Goal: Task Accomplishment & Management: Complete application form

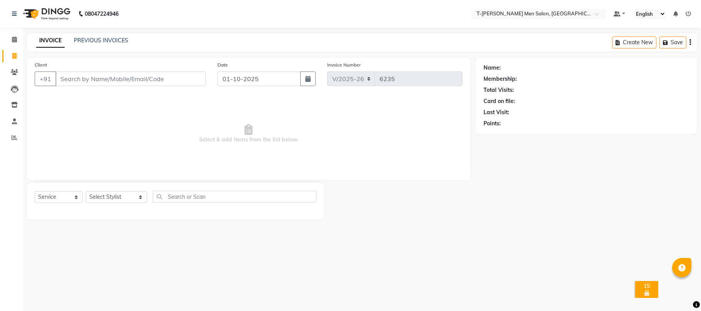
select select "4816"
select select "service"
click at [12, 140] on icon at bounding box center [15, 138] width 6 height 6
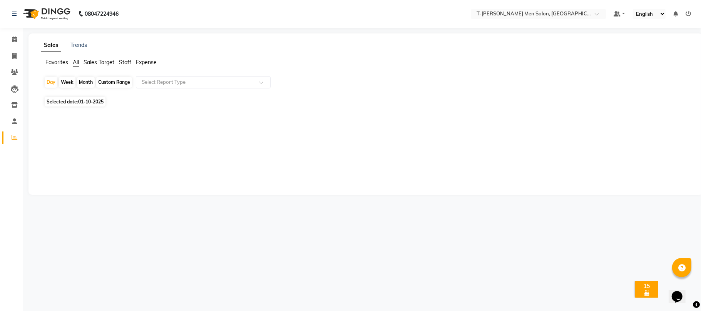
click at [87, 86] on div "Month" at bounding box center [86, 82] width 18 height 11
select select "10"
select select "2025"
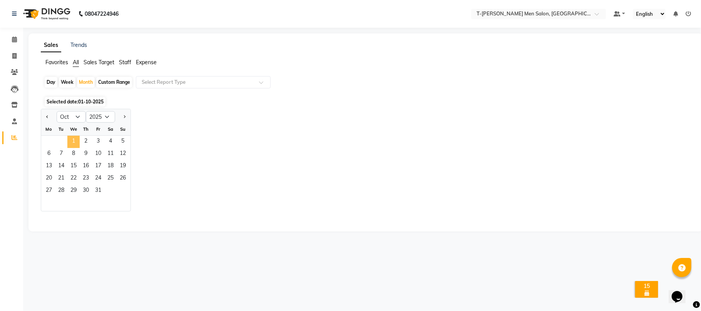
click at [71, 144] on span "1" at bounding box center [73, 142] width 12 height 12
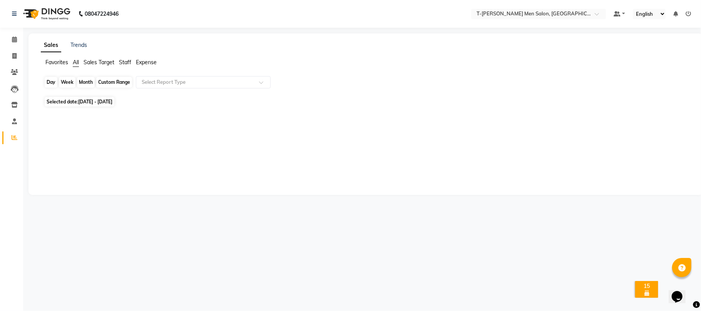
click at [82, 84] on div "Month" at bounding box center [86, 82] width 18 height 11
select select "10"
select select "2025"
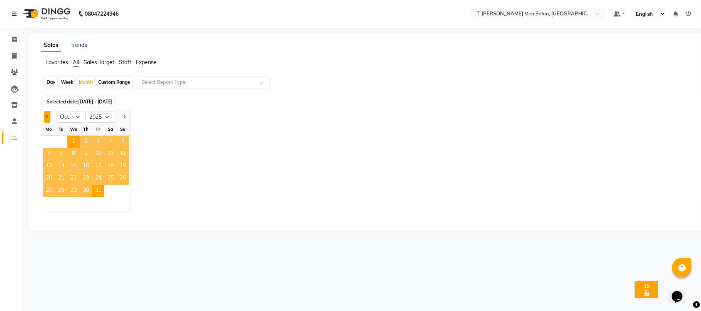
click at [48, 122] on button "Previous month" at bounding box center [47, 117] width 6 height 12
select select "9"
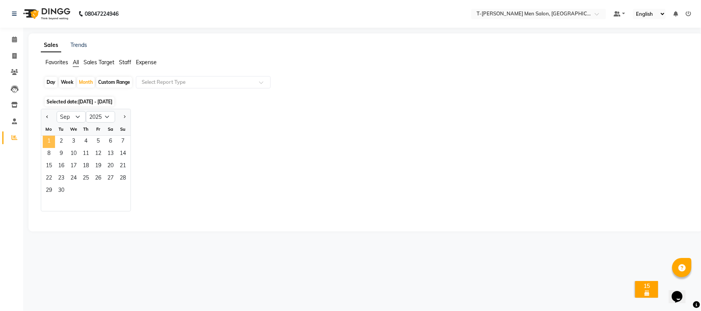
click at [52, 139] on span "1" at bounding box center [49, 142] width 12 height 12
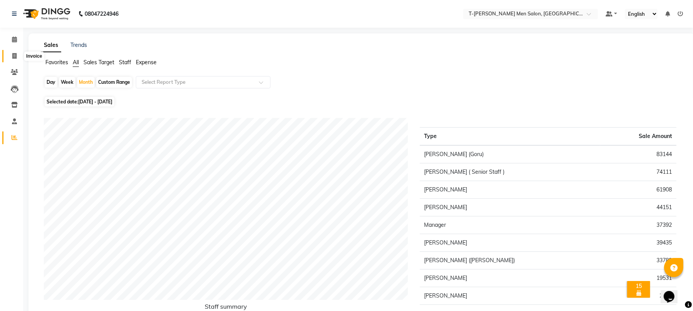
click at [14, 59] on span at bounding box center [14, 56] width 13 height 9
select select "service"
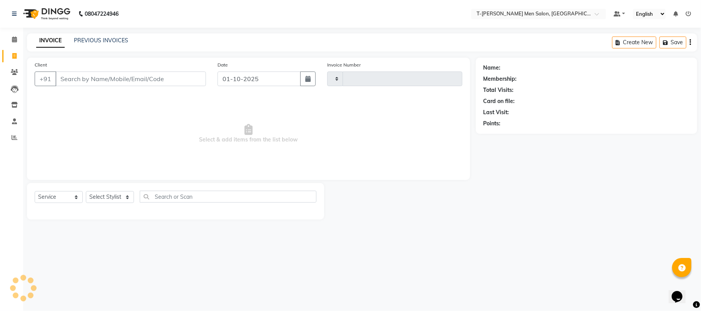
type input "6235"
select select "4816"
click at [113, 196] on select "Select Stylist [PERSON_NAME] [PERSON_NAME] (goru) [PERSON_NAME] [PERSON_NAME] (…" at bounding box center [116, 197] width 61 height 12
select select "85177"
click at [86, 191] on select "Select Stylist [PERSON_NAME] [PERSON_NAME] (goru) [PERSON_NAME] [PERSON_NAME] (…" at bounding box center [116, 197] width 61 height 12
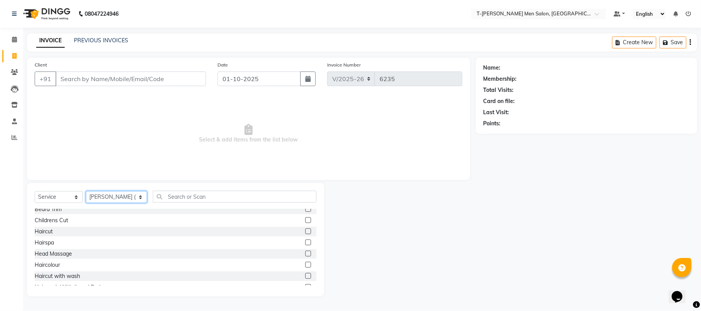
scroll to position [51, 0]
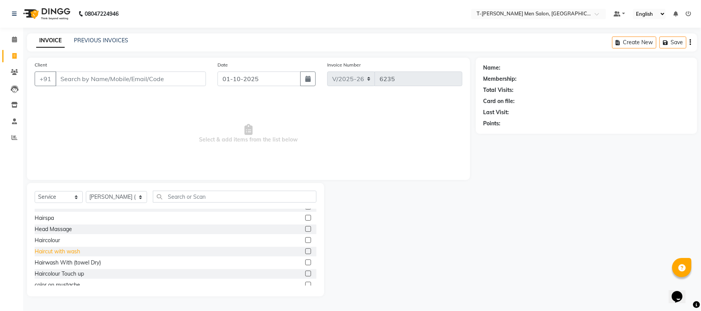
click at [55, 254] on div "Haircut with wash" at bounding box center [57, 252] width 45 height 8
checkbox input "false"
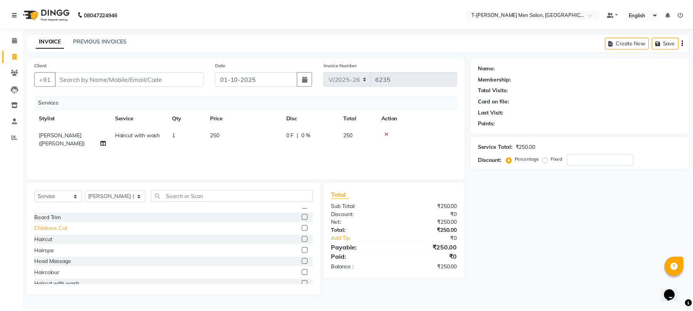
scroll to position [0, 0]
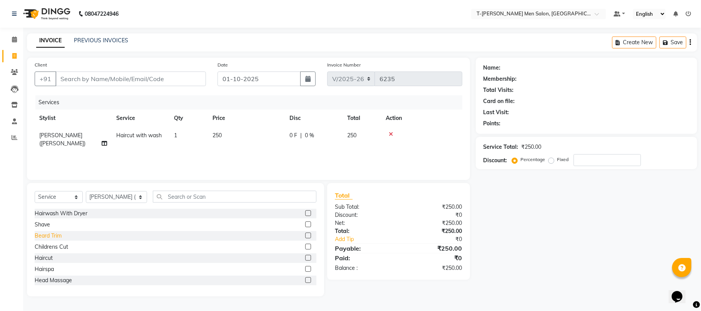
click at [48, 236] on div "Beard Trim" at bounding box center [48, 236] width 27 height 8
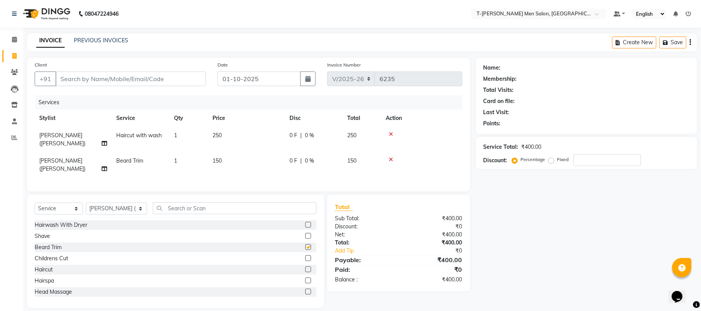
checkbox input "false"
click at [99, 81] on input "Client" at bounding box center [130, 79] width 150 height 15
click at [115, 78] on input "Client" at bounding box center [130, 79] width 150 height 15
type input "9"
type input "0"
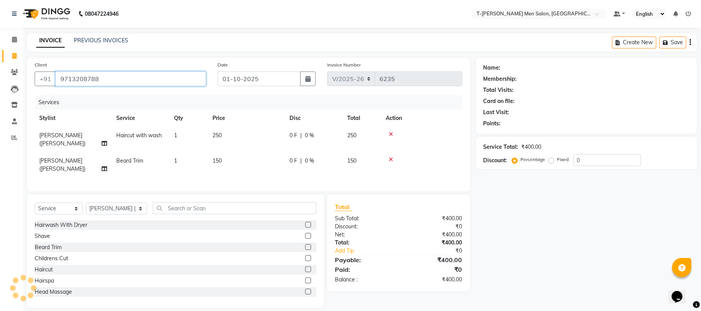
type input "9713208788"
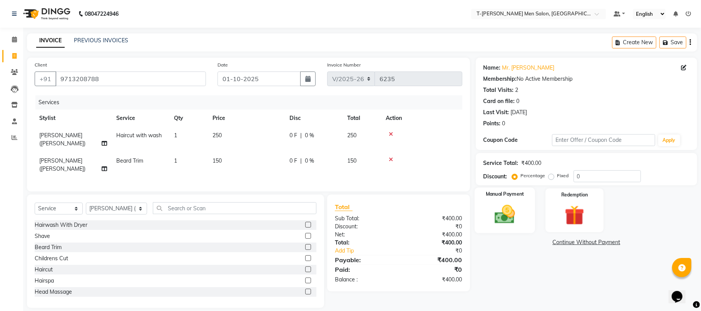
click at [502, 222] on img at bounding box center [504, 215] width 33 height 24
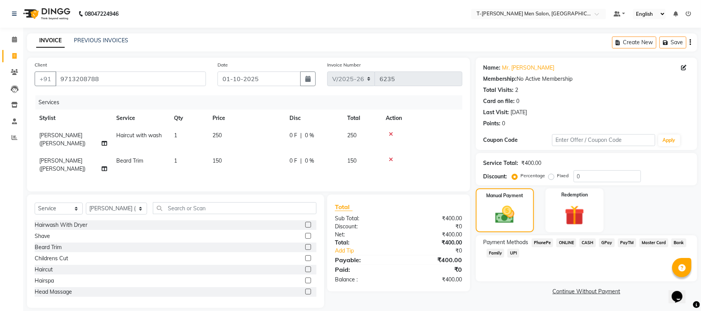
click at [590, 242] on span "CASH" at bounding box center [587, 243] width 17 height 9
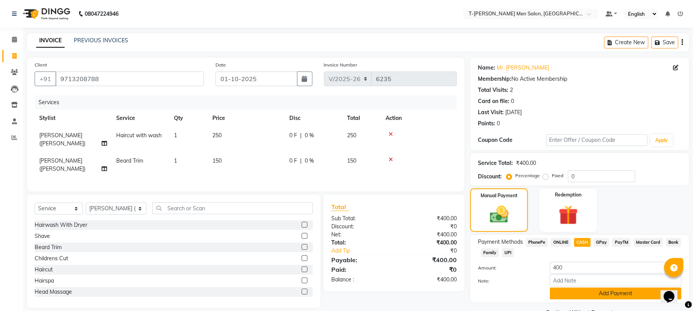
click at [576, 293] on button "Add Payment" at bounding box center [616, 294] width 132 height 12
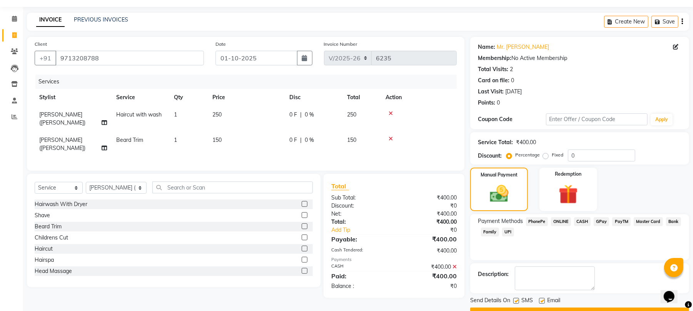
scroll to position [42, 0]
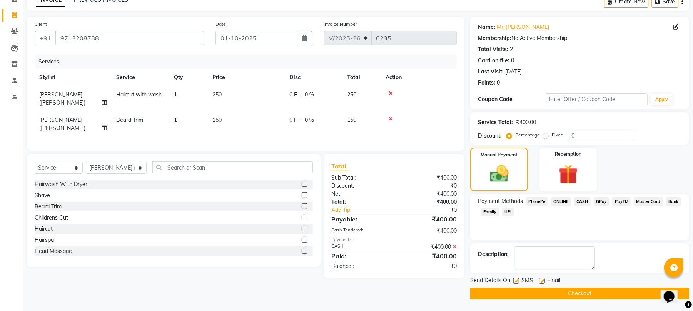
click at [543, 283] on label at bounding box center [542, 281] width 6 height 6
click at [543, 283] on input "checkbox" at bounding box center [541, 281] width 5 height 5
checkbox input "false"
click at [523, 293] on button "Checkout" at bounding box center [579, 294] width 219 height 12
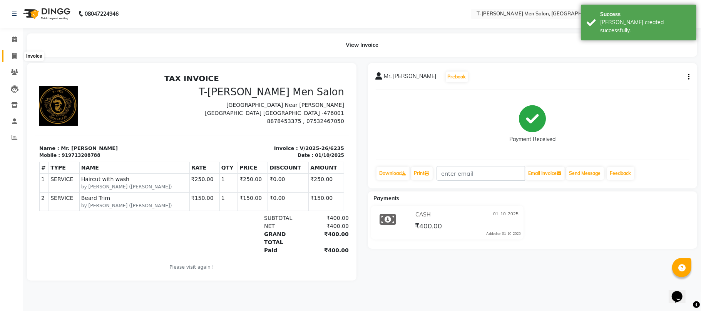
click at [12, 53] on icon at bounding box center [14, 56] width 4 height 6
select select "service"
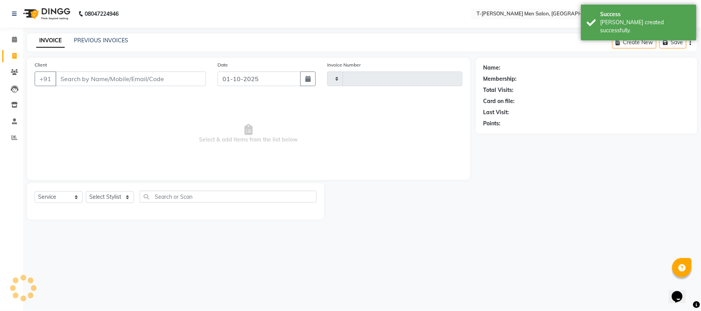
type input "6236"
select select "4816"
click at [117, 193] on select "Select Stylist [PERSON_NAME] [PERSON_NAME] (goru) [PERSON_NAME] [PERSON_NAME] (…" at bounding box center [116, 197] width 61 height 12
select select "90968"
click at [86, 191] on select "Select Stylist [PERSON_NAME] [PERSON_NAME] (goru) [PERSON_NAME] [PERSON_NAME] (…" at bounding box center [116, 197] width 61 height 12
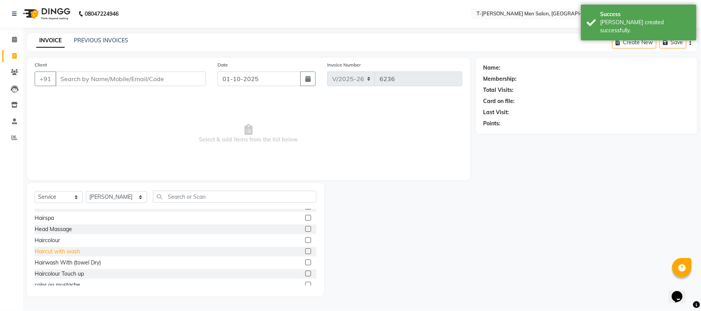
click at [49, 253] on div "Haircut with wash" at bounding box center [57, 252] width 45 height 8
checkbox input "false"
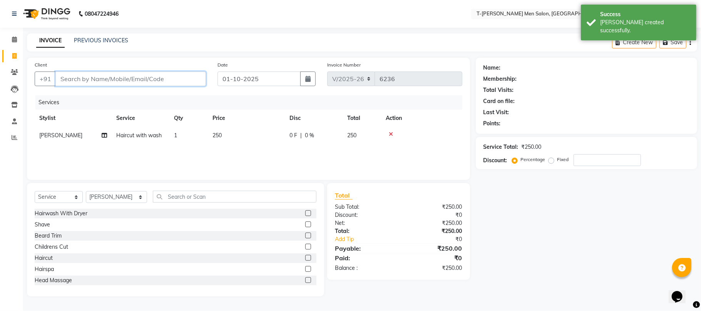
click at [119, 79] on input "Client" at bounding box center [130, 79] width 150 height 15
type input "c"
type input "0"
type input "12024000001"
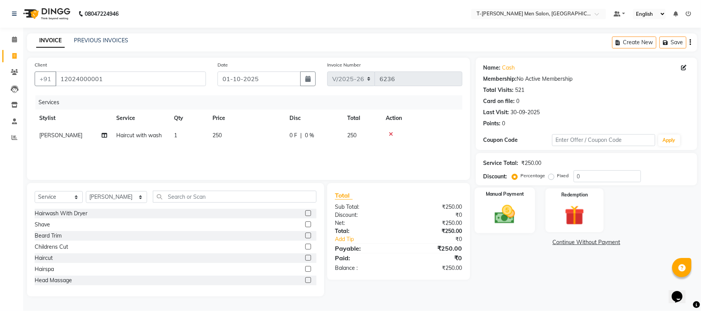
click at [510, 216] on img at bounding box center [504, 215] width 33 height 24
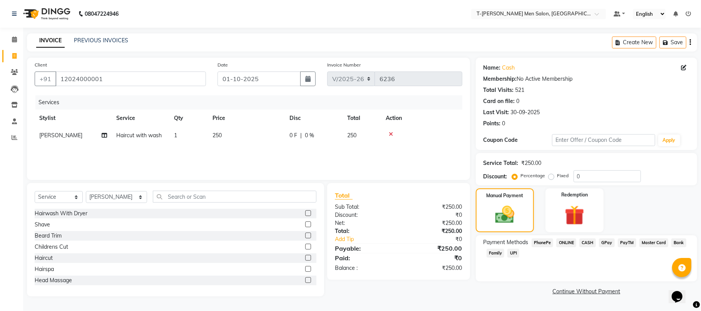
click at [587, 242] on span "CASH" at bounding box center [587, 243] width 17 height 9
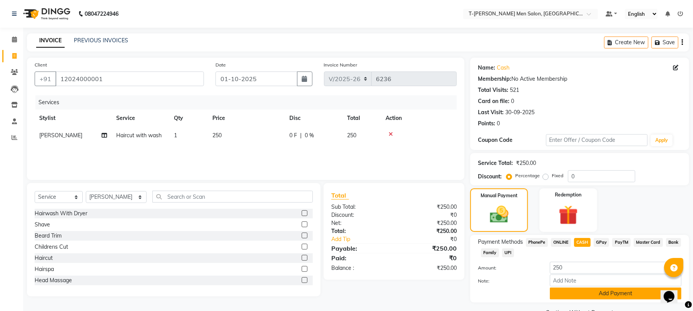
click at [560, 295] on button "Add Payment" at bounding box center [616, 294] width 132 height 12
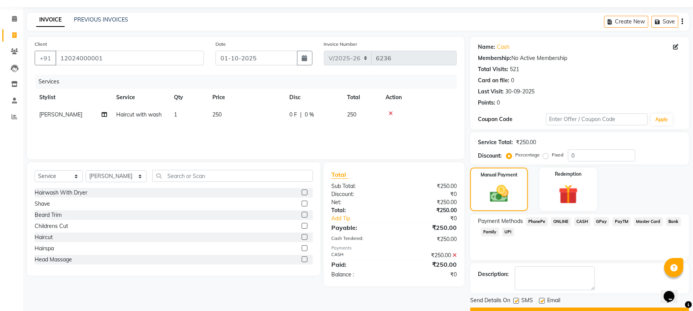
scroll to position [42, 0]
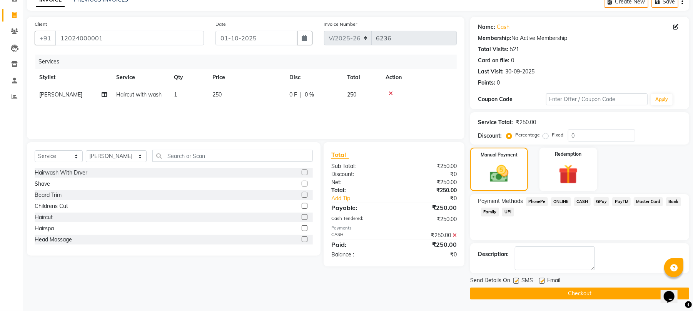
click at [543, 281] on label at bounding box center [542, 281] width 6 height 6
click at [543, 281] on input "checkbox" at bounding box center [541, 281] width 5 height 5
checkbox input "false"
click at [516, 281] on label at bounding box center [516, 281] width 6 height 6
click at [516, 281] on input "checkbox" at bounding box center [515, 281] width 5 height 5
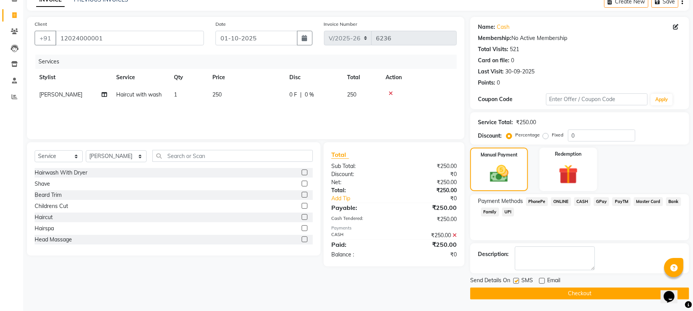
checkbox input "false"
click at [521, 293] on button "Checkout" at bounding box center [579, 294] width 219 height 12
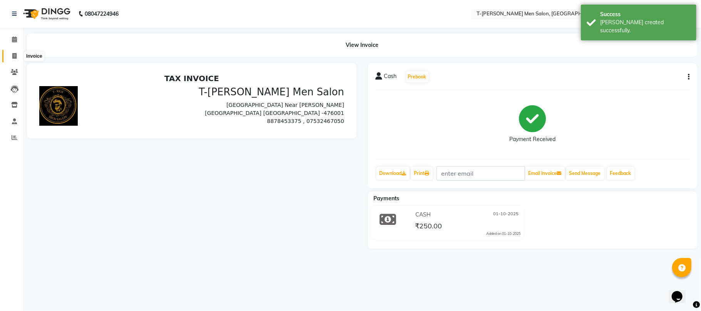
drag, startPoint x: 12, startPoint y: 54, endPoint x: 42, endPoint y: 62, distance: 30.6
click at [13, 54] on icon at bounding box center [14, 56] width 4 height 6
select select "service"
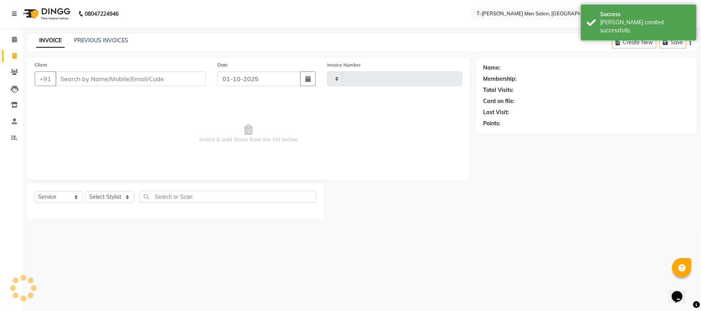
type input "6237"
select select "4816"
click at [97, 37] on link "PREVIOUS INVOICES" at bounding box center [101, 40] width 54 height 7
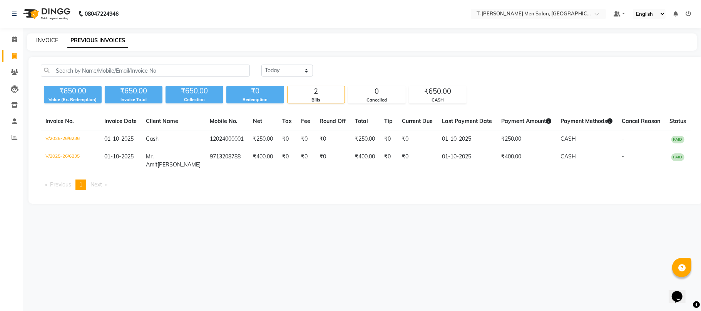
click at [53, 38] on link "INVOICE" at bounding box center [47, 40] width 22 height 7
select select "4816"
select select "service"
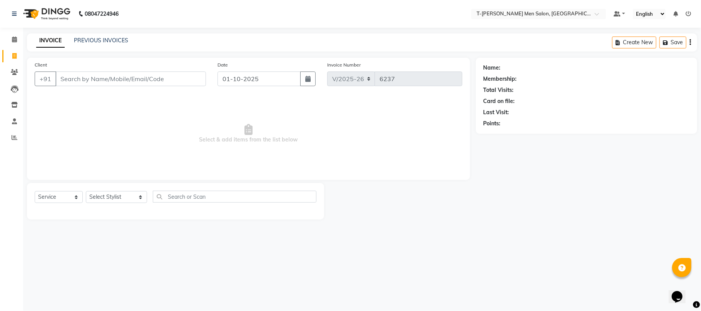
click at [268, 282] on div "08047224946 Select Location × T-[PERSON_NAME] Men Salon, Morena Default Panel M…" at bounding box center [350, 155] width 701 height 311
click at [116, 194] on select "Select Stylist [PERSON_NAME] [PERSON_NAME] (goru) [PERSON_NAME] [PERSON_NAME] (…" at bounding box center [116, 197] width 61 height 12
select select "80929"
click at [86, 191] on select "Select Stylist [PERSON_NAME] [PERSON_NAME] (goru) [PERSON_NAME] [PERSON_NAME] (…" at bounding box center [116, 197] width 61 height 12
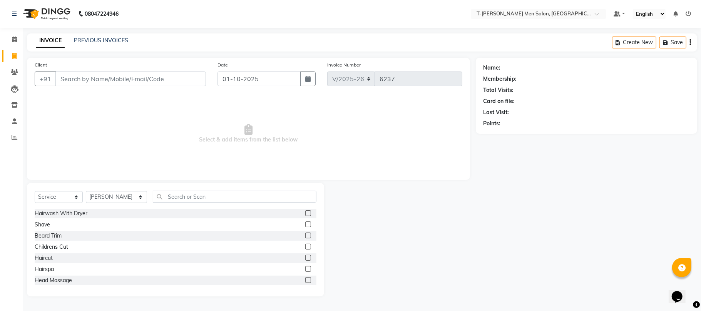
drag, startPoint x: 46, startPoint y: 255, endPoint x: 51, endPoint y: 251, distance: 6.1
click at [45, 254] on div "Haircut" at bounding box center [44, 258] width 18 height 8
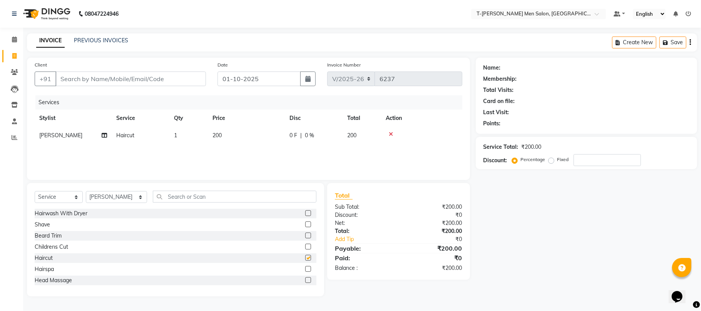
checkbox input "false"
click at [90, 197] on select "Select Stylist [PERSON_NAME] [PERSON_NAME] (goru) [PERSON_NAME] [PERSON_NAME] (…" at bounding box center [116, 197] width 61 height 12
select select "29432"
click at [86, 191] on select "Select Stylist [PERSON_NAME] [PERSON_NAME] (goru) [PERSON_NAME] [PERSON_NAME] (…" at bounding box center [116, 197] width 61 height 12
click at [47, 261] on div "Haircut" at bounding box center [44, 258] width 18 height 8
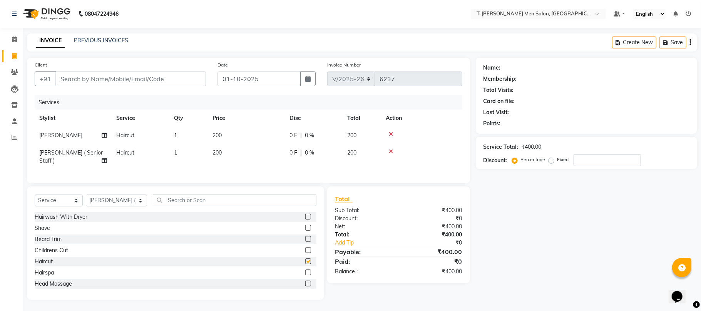
checkbox input "false"
click at [138, 79] on input "Client" at bounding box center [130, 79] width 150 height 15
type input "7"
type input "0"
type input "7067718535"
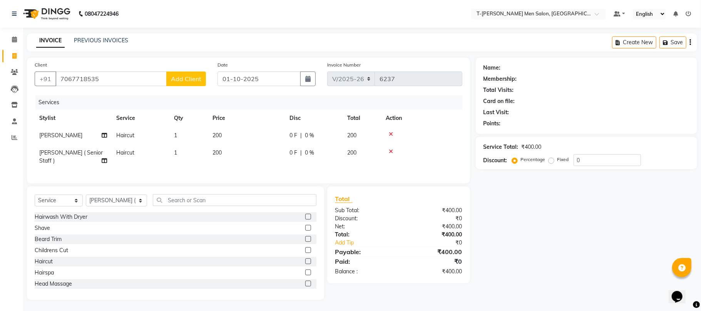
click at [178, 72] on button "Add Client" at bounding box center [186, 79] width 40 height 15
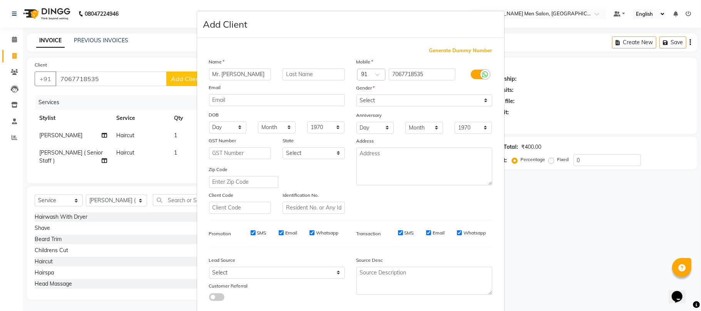
type input "Mr. [PERSON_NAME]"
type input "[PERSON_NAME]"
click at [366, 96] on select "Select [DEMOGRAPHIC_DATA] [DEMOGRAPHIC_DATA] Other Prefer Not To Say" at bounding box center [424, 101] width 136 height 12
click at [356, 95] on select "Select [DEMOGRAPHIC_DATA] [DEMOGRAPHIC_DATA] Other Prefer Not To Say" at bounding box center [424, 101] width 136 height 12
drag, startPoint x: 364, startPoint y: 93, endPoint x: 367, endPoint y: 101, distance: 8.6
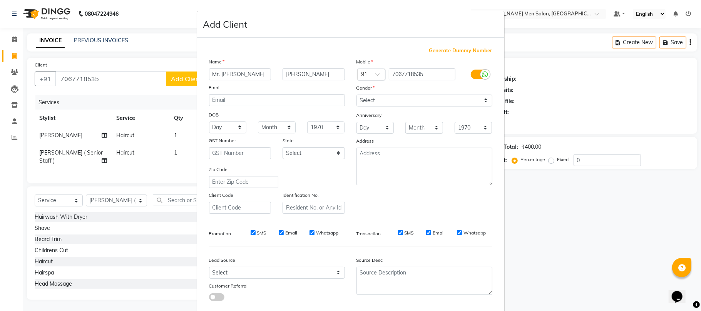
click at [364, 93] on div "Gender" at bounding box center [363, 89] width 25 height 11
click at [363, 97] on select "Select [DEMOGRAPHIC_DATA] [DEMOGRAPHIC_DATA] Other Prefer Not To Say" at bounding box center [424, 101] width 136 height 12
select select "[DEMOGRAPHIC_DATA]"
click at [356, 95] on select "Select [DEMOGRAPHIC_DATA] [DEMOGRAPHIC_DATA] Other Prefer Not To Say" at bounding box center [424, 101] width 136 height 12
drag, startPoint x: 263, startPoint y: 270, endPoint x: 263, endPoint y: 266, distance: 4.6
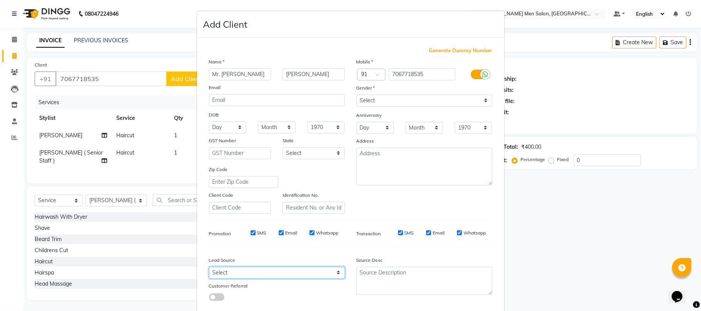
click at [263, 267] on select "Select Walk-in Referral Internet Friend Word of Mouth Advertisement Facebook Ju…" at bounding box center [277, 273] width 136 height 12
select select "32268"
click at [209, 267] on select "Select Walk-in Referral Internet Friend Word of Mouth Advertisement Facebook Ju…" at bounding box center [277, 273] width 136 height 12
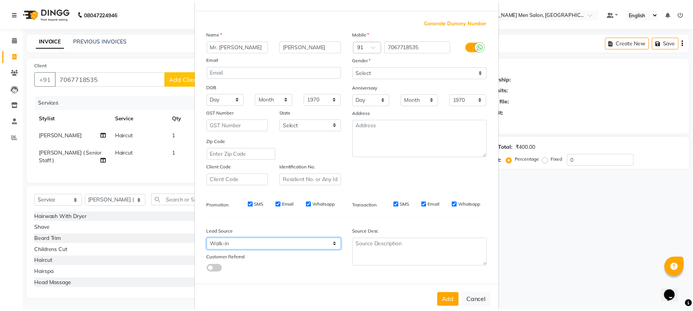
scroll to position [42, 0]
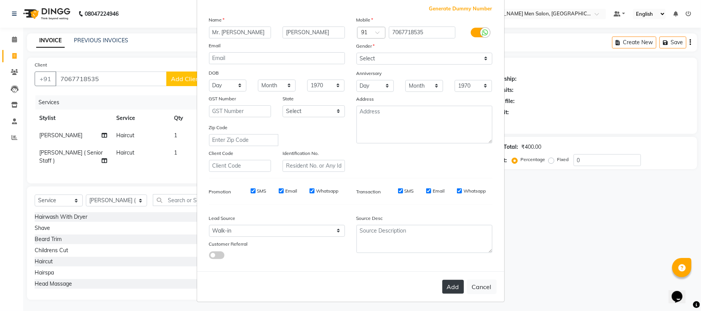
click at [445, 281] on button "Add" at bounding box center [453, 287] width 22 height 14
select select
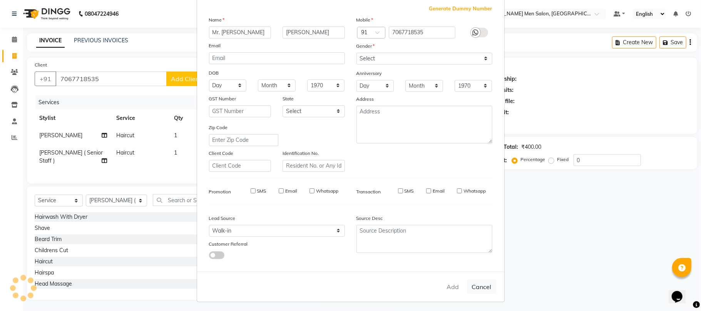
select select
checkbox input "false"
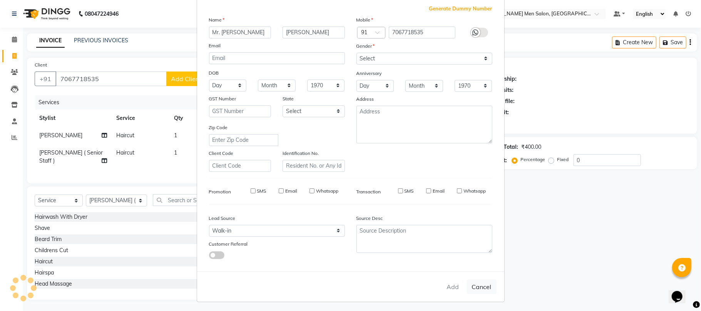
checkbox input "false"
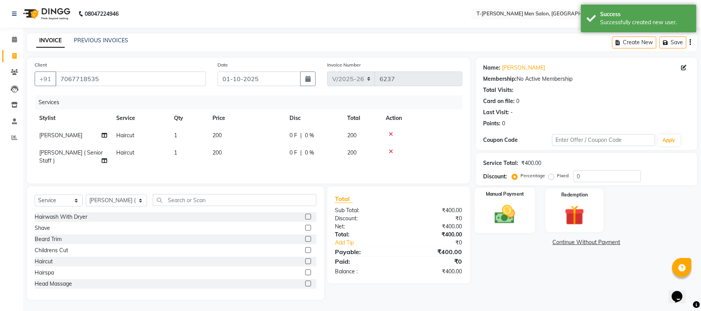
click at [508, 217] on img at bounding box center [504, 215] width 33 height 24
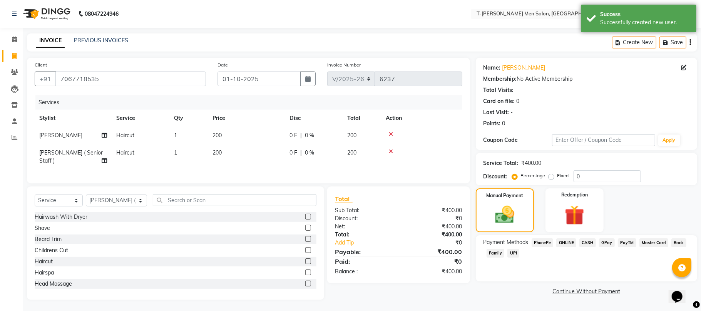
click at [570, 242] on span "ONLINE" at bounding box center [566, 243] width 20 height 9
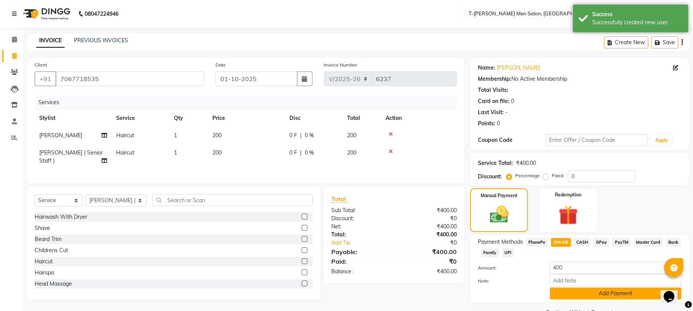
click at [578, 294] on button "Add Payment" at bounding box center [616, 294] width 132 height 12
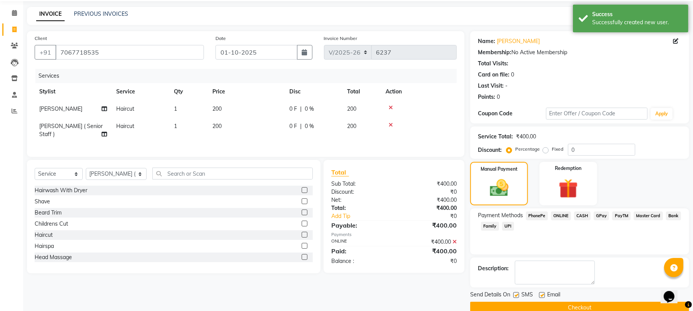
scroll to position [42, 0]
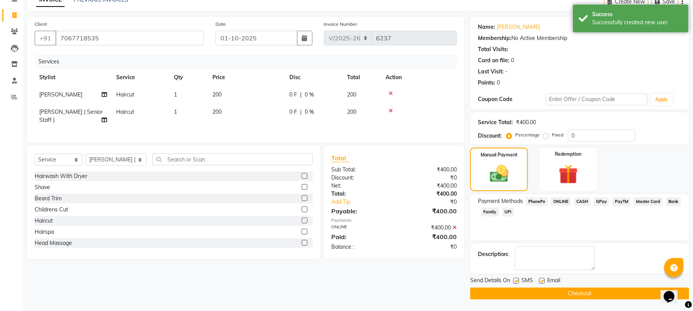
click at [544, 282] on label at bounding box center [542, 281] width 6 height 6
click at [544, 282] on input "checkbox" at bounding box center [541, 281] width 5 height 5
checkbox input "false"
click at [527, 288] on button "Checkout" at bounding box center [579, 294] width 219 height 12
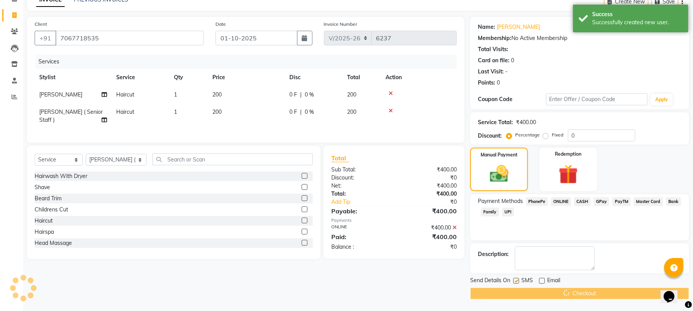
scroll to position [15, 0]
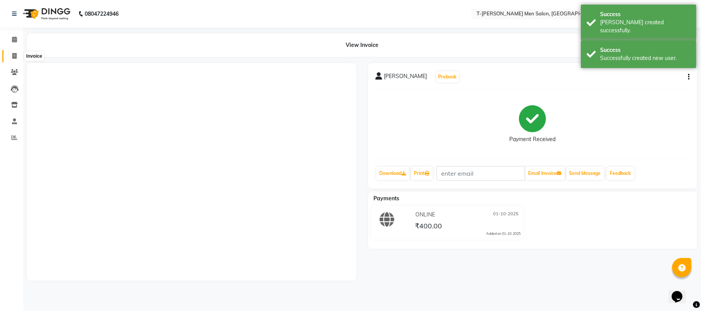
click at [15, 57] on icon at bounding box center [14, 56] width 4 height 6
select select "service"
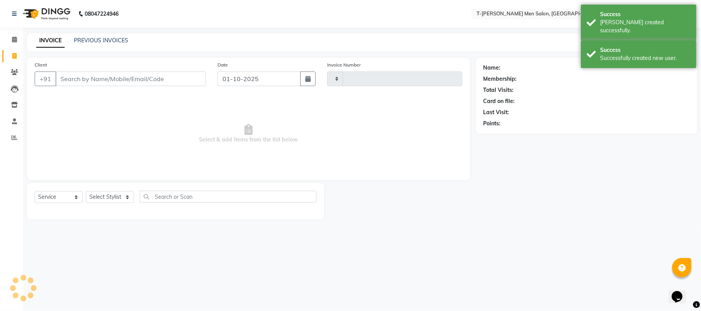
type input "6238"
select select "4816"
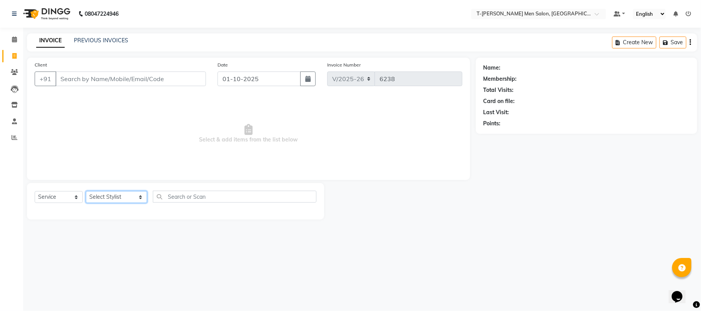
drag, startPoint x: 105, startPoint y: 199, endPoint x: 107, endPoint y: 192, distance: 7.1
click at [105, 199] on select "Select Stylist [PERSON_NAME] [PERSON_NAME] (goru) [PERSON_NAME] [PERSON_NAME] (…" at bounding box center [116, 197] width 61 height 12
select select "29178"
click at [86, 191] on select "Select Stylist [PERSON_NAME] [PERSON_NAME] (goru) [PERSON_NAME] [PERSON_NAME] (…" at bounding box center [116, 197] width 61 height 12
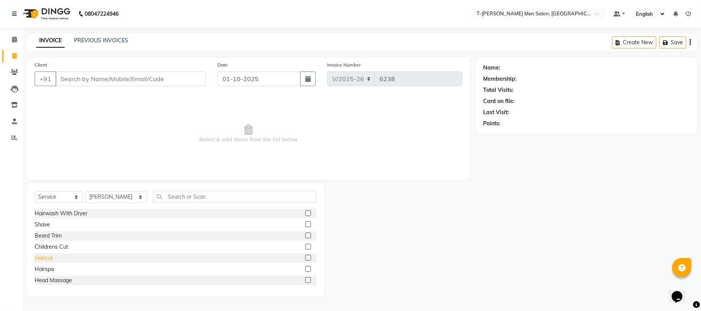
click at [48, 259] on div "Haircut" at bounding box center [44, 258] width 18 height 8
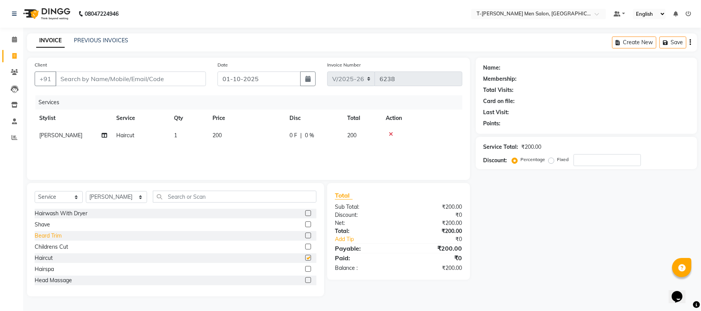
checkbox input "false"
click at [47, 235] on div "Beard Trim" at bounding box center [48, 236] width 27 height 8
checkbox input "false"
click at [112, 80] on input "Client" at bounding box center [130, 79] width 150 height 15
type input "y"
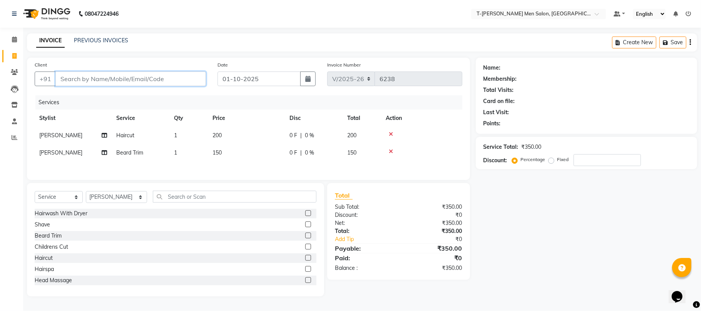
type input "0"
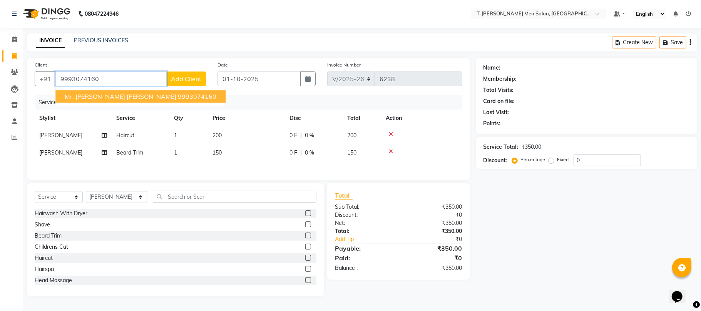
type input "9993074160"
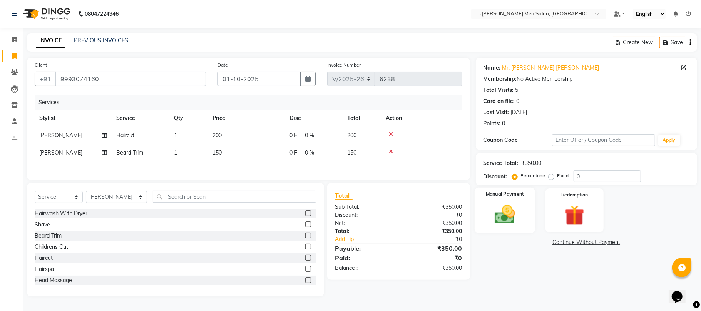
click at [508, 222] on img at bounding box center [504, 215] width 33 height 24
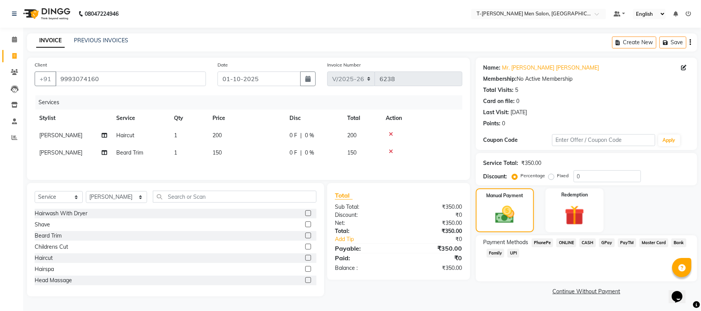
click at [587, 246] on span "CASH" at bounding box center [587, 243] width 17 height 9
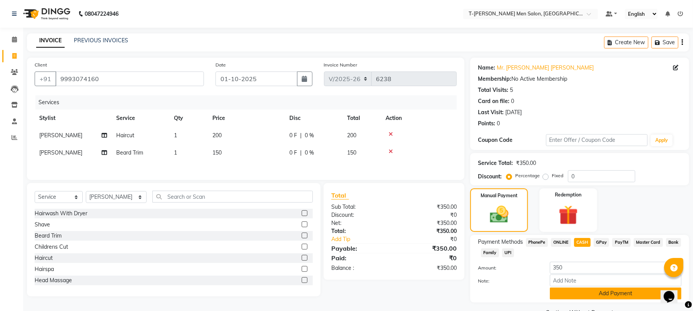
drag, startPoint x: 587, startPoint y: 293, endPoint x: 556, endPoint y: 275, distance: 35.5
click at [586, 293] on button "Add Payment" at bounding box center [616, 294] width 132 height 12
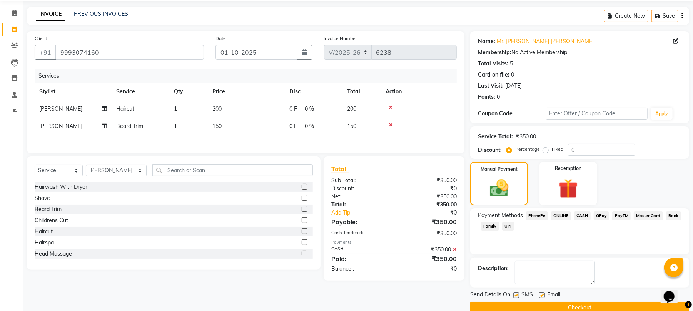
scroll to position [42, 0]
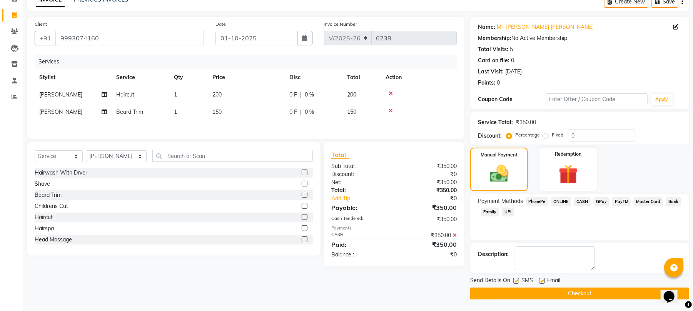
click at [541, 279] on label at bounding box center [542, 281] width 6 height 6
click at [541, 279] on input "checkbox" at bounding box center [541, 281] width 5 height 5
checkbox input "false"
click at [545, 295] on button "Checkout" at bounding box center [579, 294] width 219 height 12
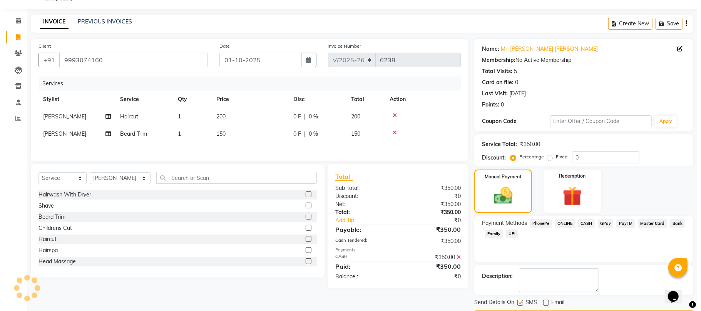
scroll to position [0, 0]
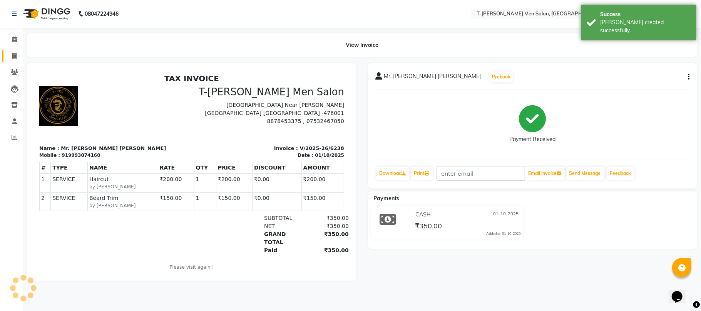
click at [17, 56] on span at bounding box center [14, 56] width 13 height 9
select select "service"
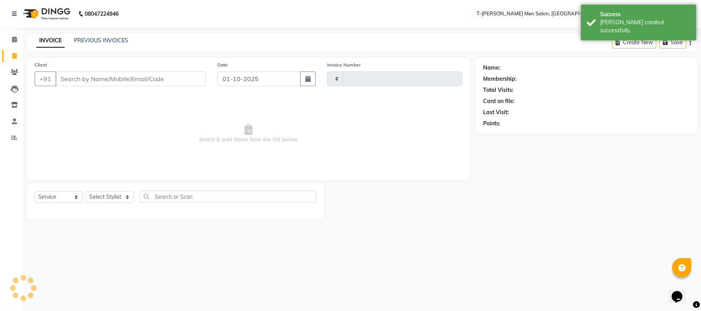
type input "6239"
select select "4816"
click at [82, 39] on link "PREVIOUS INVOICES" at bounding box center [101, 40] width 54 height 7
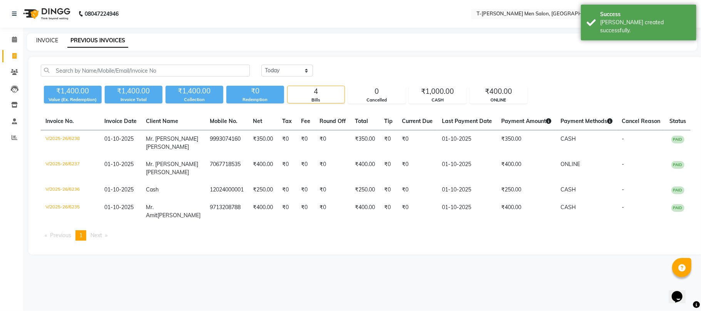
click at [43, 38] on link "INVOICE" at bounding box center [47, 40] width 22 height 7
select select "service"
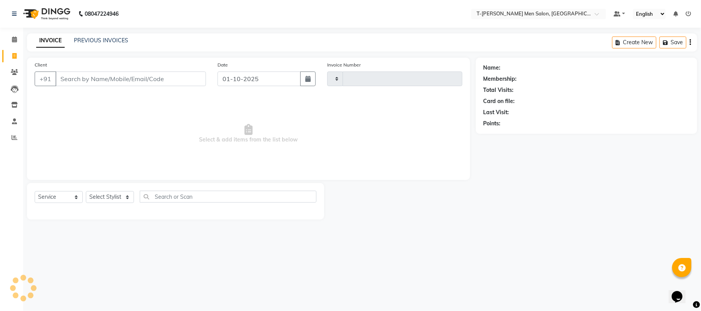
type input "6239"
select select "4816"
drag, startPoint x: 111, startPoint y: 202, endPoint x: 114, endPoint y: 196, distance: 7.7
click at [111, 202] on select "Select Stylist [PERSON_NAME] [PERSON_NAME] (goru) [PERSON_NAME] [PERSON_NAME] (…" at bounding box center [116, 197] width 61 height 12
select select "90968"
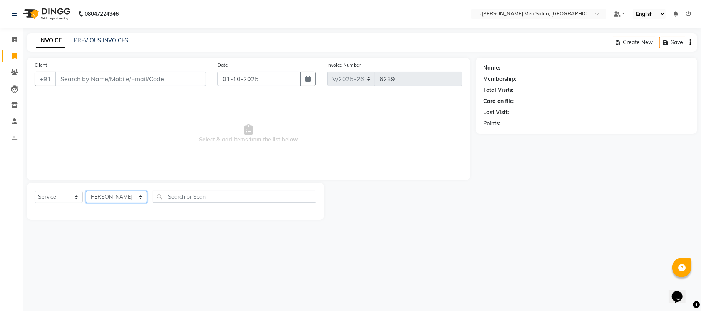
click at [86, 191] on select "Select Stylist [PERSON_NAME] [PERSON_NAME] (goru) [PERSON_NAME] [PERSON_NAME] (…" at bounding box center [116, 197] width 61 height 12
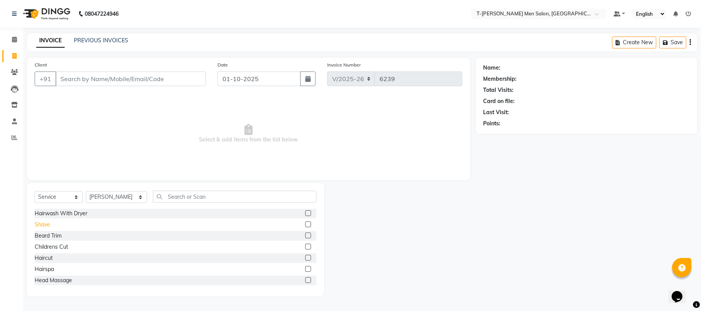
click at [39, 223] on div "Shave" at bounding box center [42, 225] width 15 height 8
checkbox input "false"
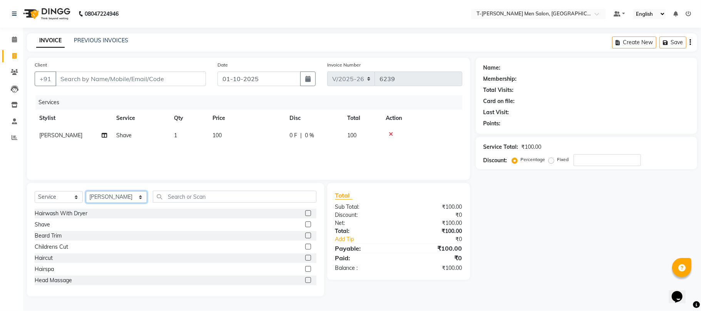
click at [99, 199] on select "Select Stylist [PERSON_NAME] [PERSON_NAME] (goru) [PERSON_NAME] [PERSON_NAME] (…" at bounding box center [116, 197] width 61 height 12
select select "29181"
click at [86, 191] on select "Select Stylist [PERSON_NAME] [PERSON_NAME] (goru) [PERSON_NAME] [PERSON_NAME] (…" at bounding box center [116, 197] width 61 height 12
click at [36, 222] on div "Shave" at bounding box center [42, 225] width 15 height 8
checkbox input "false"
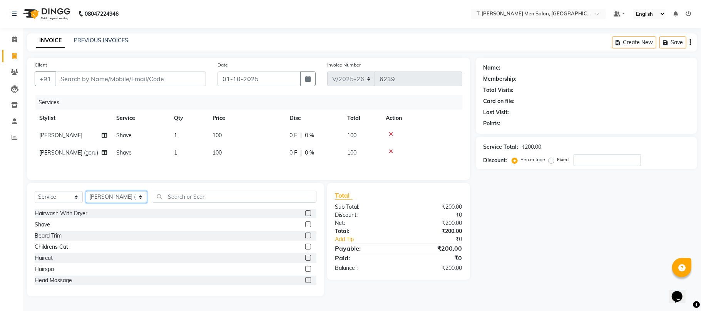
drag, startPoint x: 96, startPoint y: 202, endPoint x: 99, endPoint y: 196, distance: 6.7
click at [97, 203] on select "Select Stylist [PERSON_NAME] [PERSON_NAME] (goru) [PERSON_NAME] [PERSON_NAME] (…" at bounding box center [116, 197] width 61 height 12
select select "85177"
click at [86, 194] on select "Select Stylist [PERSON_NAME] [PERSON_NAME] (goru) [PERSON_NAME] [PERSON_NAME] (…" at bounding box center [116, 197] width 61 height 12
drag, startPoint x: 45, startPoint y: 225, endPoint x: 64, endPoint y: 191, distance: 39.1
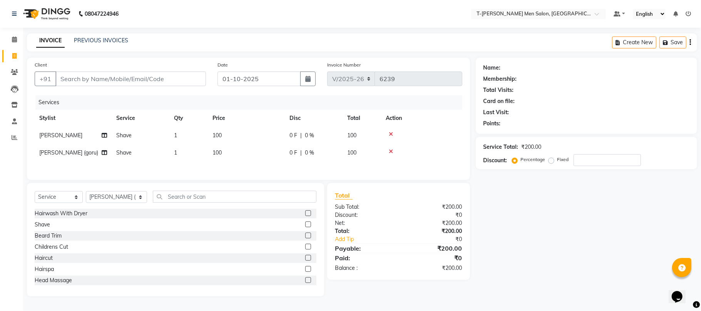
click at [44, 226] on div "Shave" at bounding box center [42, 225] width 15 height 8
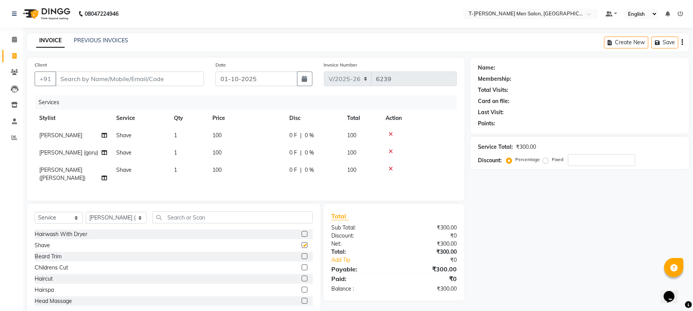
checkbox input "false"
click at [93, 93] on div "Client +91 Date [DATE] Invoice Number V/2025 V/[PHONE_NUMBER] Services Stylist …" at bounding box center [246, 129] width 438 height 143
click at [92, 85] on div "+91" at bounding box center [119, 79] width 169 height 15
click at [93, 72] on input "Client" at bounding box center [129, 79] width 149 height 15
type input "m"
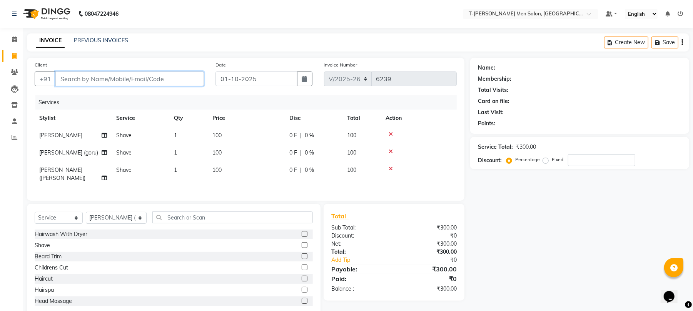
type input "0"
type input "9009326660"
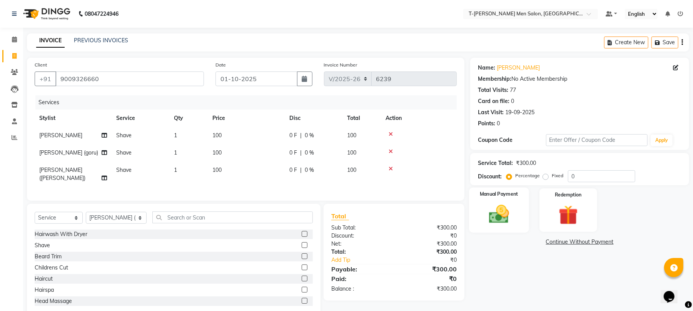
click at [510, 214] on img at bounding box center [499, 214] width 33 height 23
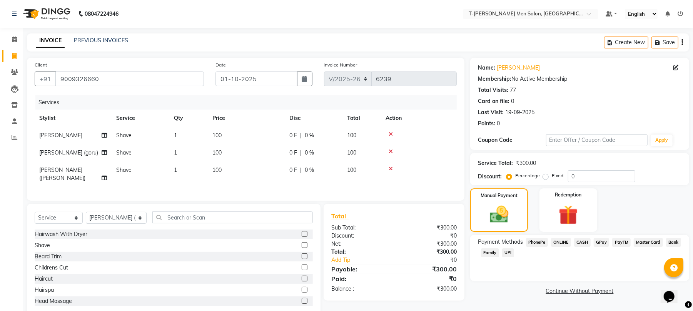
click at [580, 242] on span "CASH" at bounding box center [582, 242] width 17 height 9
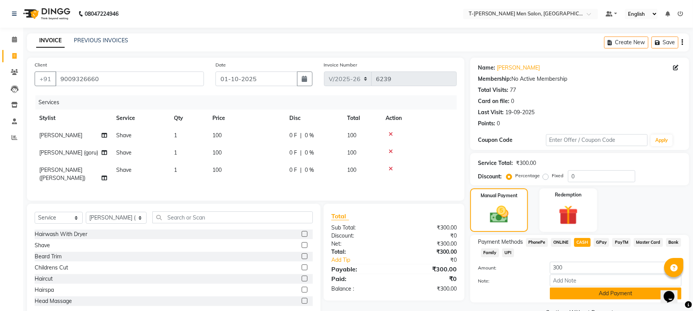
click at [576, 292] on button "Add Payment" at bounding box center [616, 294] width 132 height 12
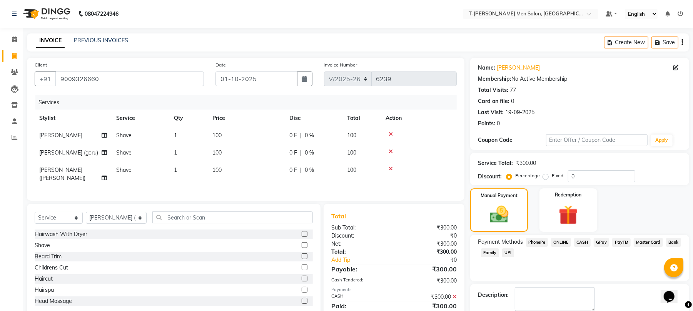
scroll to position [42, 0]
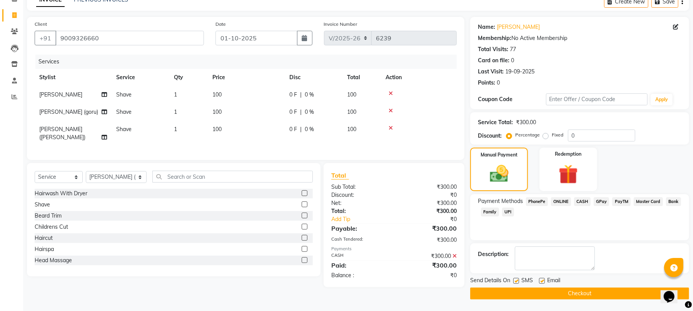
click at [541, 279] on label at bounding box center [542, 281] width 6 height 6
click at [541, 279] on input "checkbox" at bounding box center [541, 281] width 5 height 5
checkbox input "false"
click at [544, 288] on button "Checkout" at bounding box center [579, 294] width 219 height 12
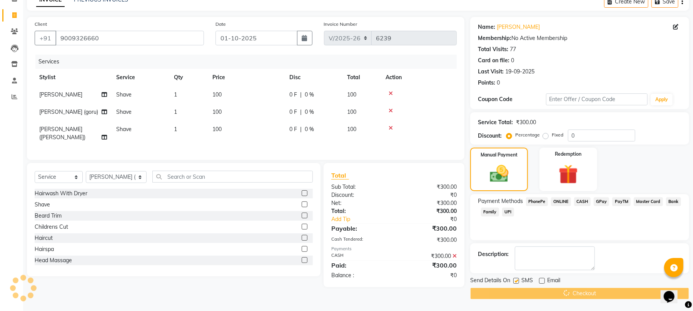
scroll to position [39, 0]
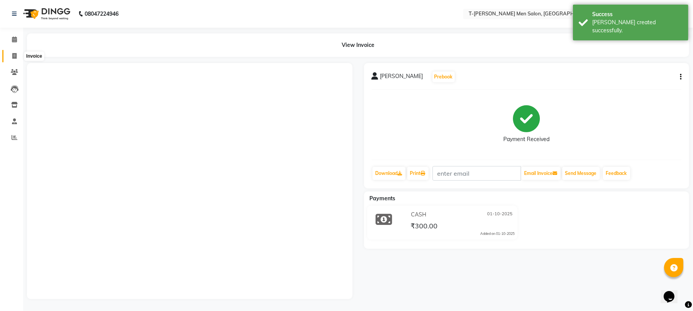
click at [14, 53] on icon at bounding box center [14, 56] width 4 height 6
select select "service"
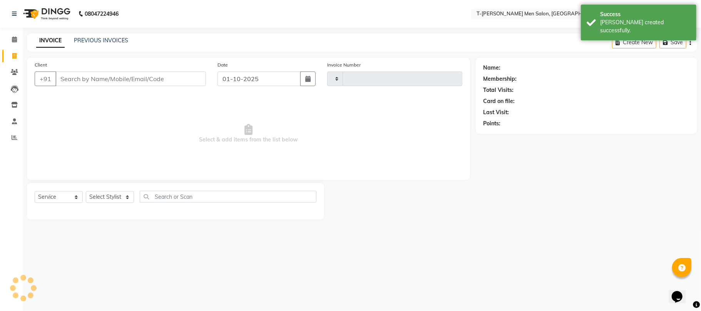
type input "6240"
select select "4816"
click at [115, 40] on link "PREVIOUS INVOICES" at bounding box center [101, 40] width 54 height 7
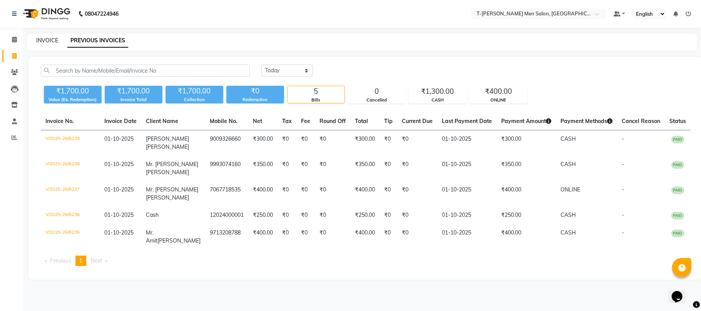
click at [45, 41] on link "INVOICE" at bounding box center [47, 40] width 22 height 7
select select "service"
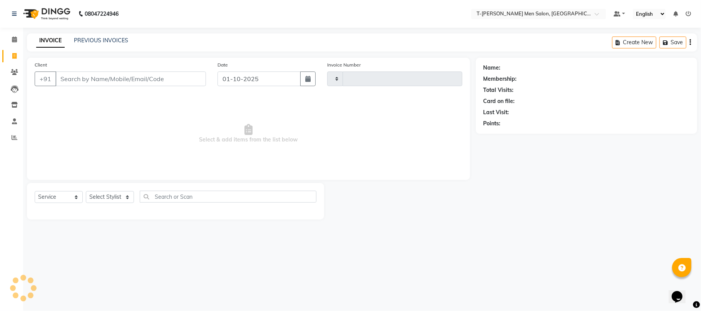
type input "6240"
select select "4816"
click at [182, 79] on input "Client" at bounding box center [130, 79] width 150 height 15
type input "7880028896"
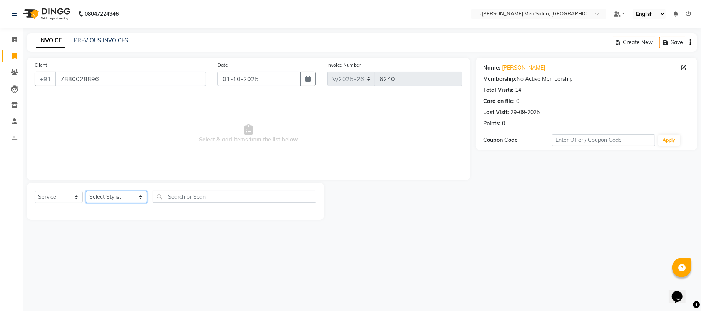
click at [108, 193] on select "Select Stylist [PERSON_NAME] [PERSON_NAME] (goru) [PERSON_NAME] [PERSON_NAME] (…" at bounding box center [116, 197] width 61 height 12
select select "29432"
click at [86, 191] on select "Select Stylist [PERSON_NAME] [PERSON_NAME] (goru) [PERSON_NAME] [PERSON_NAME] (…" at bounding box center [116, 197] width 61 height 12
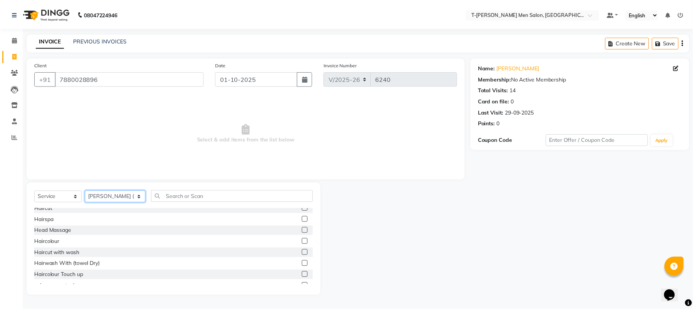
scroll to position [51, 0]
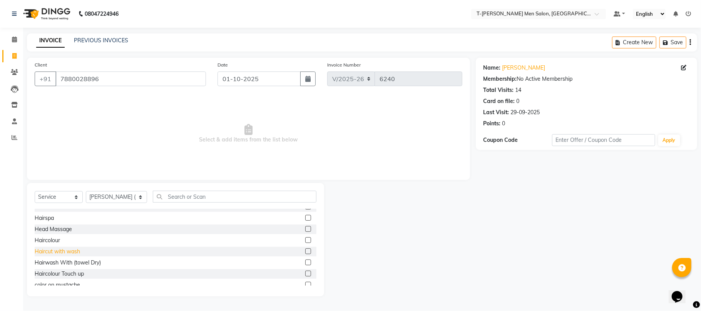
click at [77, 251] on div "Haircut with wash" at bounding box center [57, 252] width 45 height 8
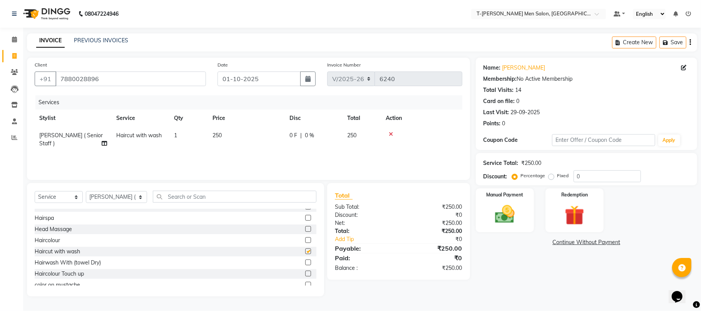
checkbox input "false"
click at [510, 218] on img at bounding box center [504, 215] width 33 height 24
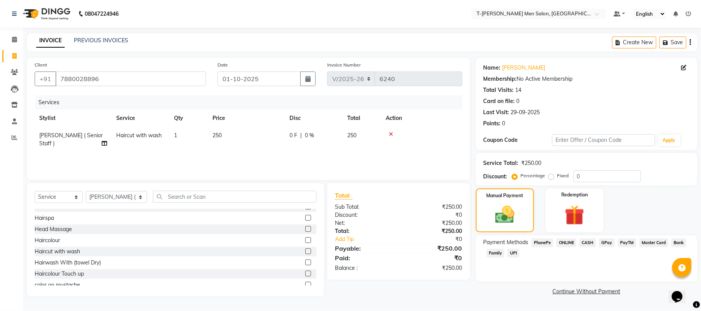
click at [568, 244] on span "ONLINE" at bounding box center [566, 243] width 20 height 9
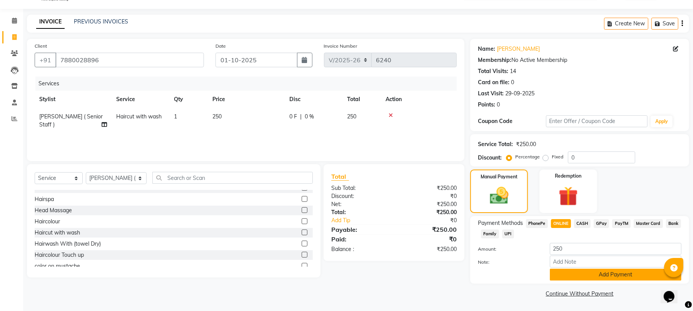
click at [563, 275] on button "Add Payment" at bounding box center [616, 275] width 132 height 12
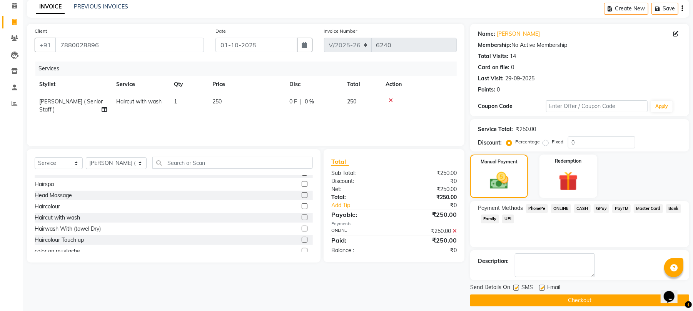
scroll to position [42, 0]
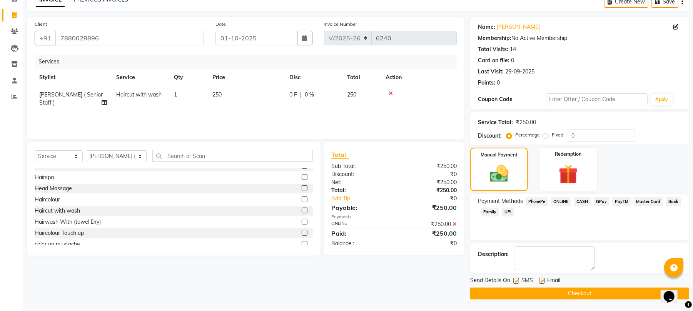
drag, startPoint x: 543, startPoint y: 281, endPoint x: 537, endPoint y: 283, distance: 5.9
click at [541, 280] on label at bounding box center [542, 281] width 6 height 6
click at [541, 280] on input "checkbox" at bounding box center [541, 281] width 5 height 5
checkbox input "false"
click at [528, 293] on button "Checkout" at bounding box center [579, 294] width 219 height 12
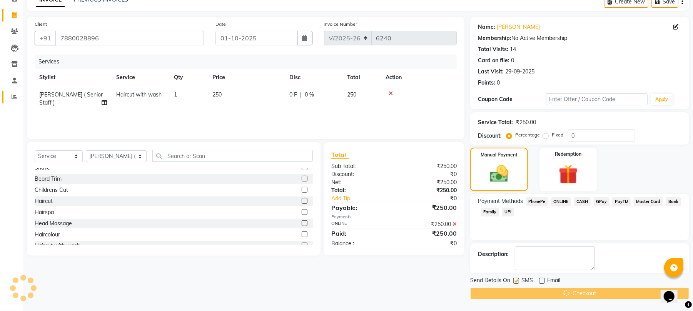
scroll to position [0, 0]
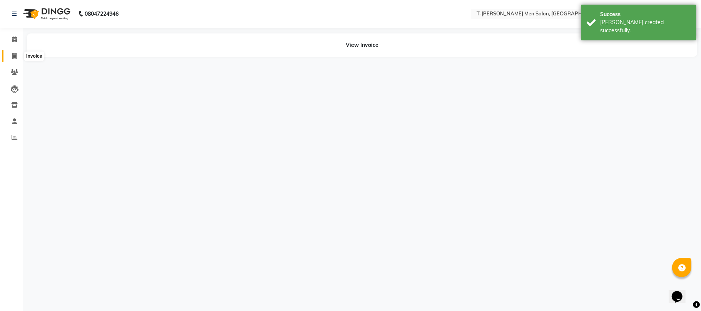
click at [14, 55] on icon at bounding box center [14, 56] width 4 height 6
select select "service"
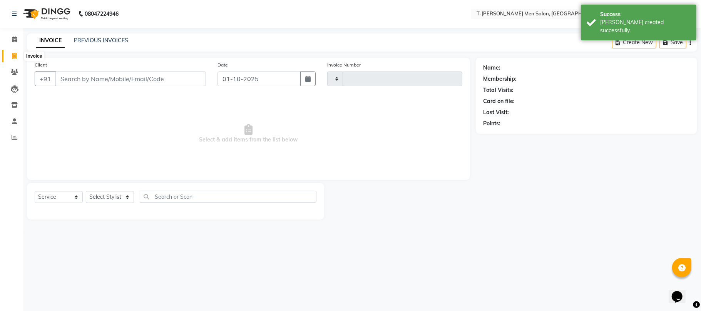
type input "6241"
select select "4816"
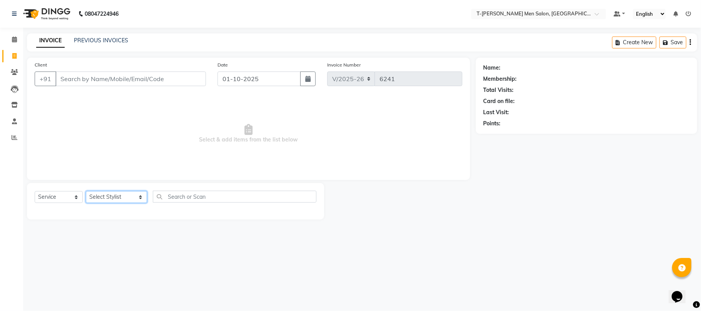
click at [100, 197] on select "Select Stylist [PERSON_NAME] [PERSON_NAME] (goru) [PERSON_NAME] [PERSON_NAME] (…" at bounding box center [116, 197] width 61 height 12
select select "29181"
click at [86, 191] on select "Select Stylist [PERSON_NAME] [PERSON_NAME] (goru) [PERSON_NAME] [PERSON_NAME] (…" at bounding box center [116, 197] width 61 height 12
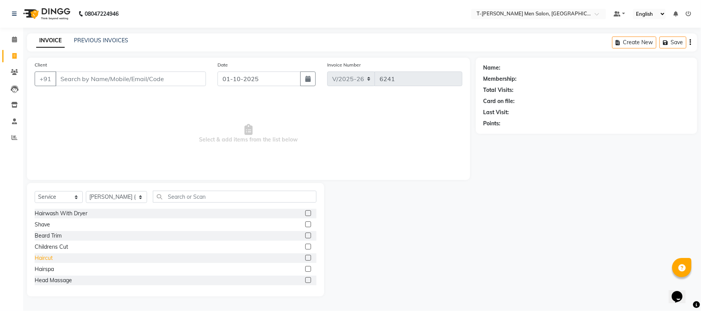
click at [47, 261] on div "Haircut" at bounding box center [44, 258] width 18 height 8
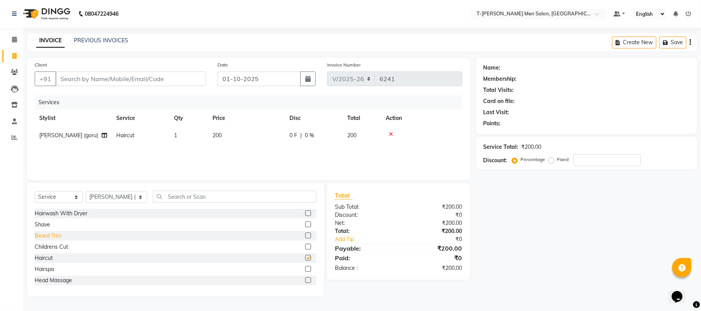
checkbox input "false"
click at [48, 226] on div "Shave" at bounding box center [42, 225] width 15 height 8
checkbox input "false"
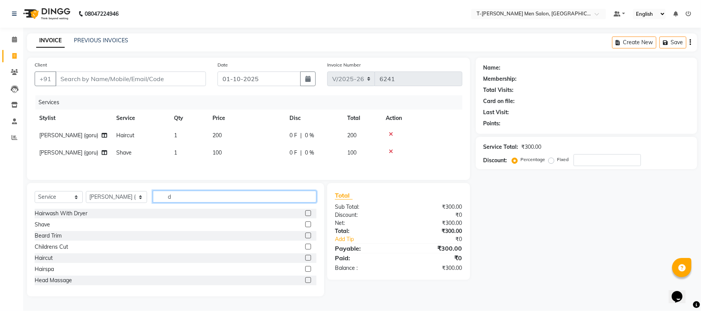
click at [166, 199] on input "d" at bounding box center [235, 197] width 164 height 12
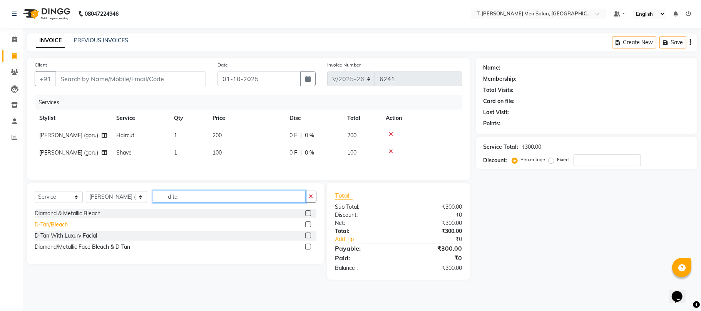
type input "d ta"
click at [59, 225] on div "D-Tan/Bleach" at bounding box center [51, 225] width 33 height 8
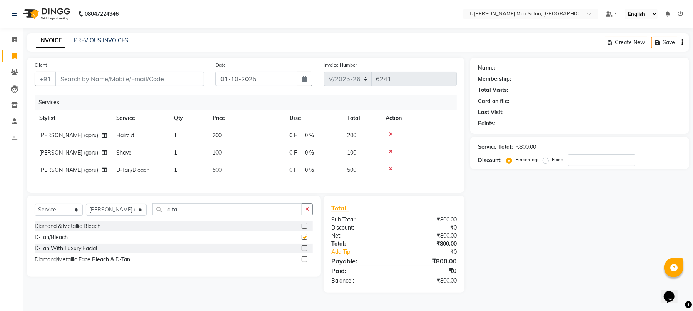
checkbox input "false"
click at [304, 216] on button "button" at bounding box center [307, 210] width 11 height 12
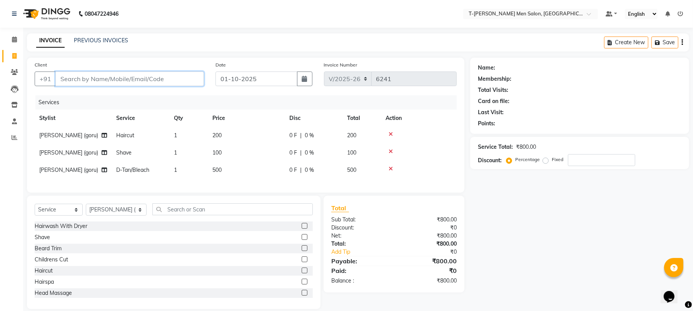
click at [145, 77] on input "Client" at bounding box center [129, 79] width 149 height 15
click at [389, 134] on icon at bounding box center [391, 134] width 4 height 5
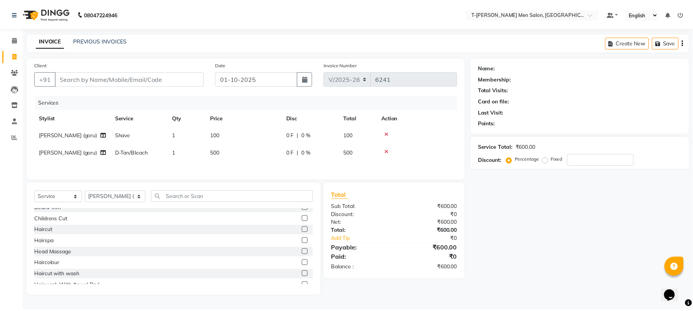
scroll to position [51, 0]
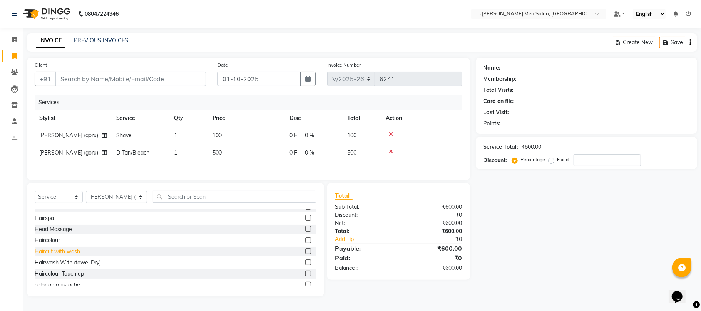
click at [55, 251] on div "Haircut with wash" at bounding box center [57, 252] width 45 height 8
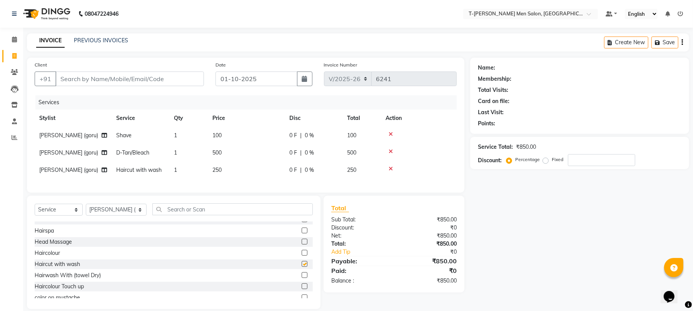
checkbox input "false"
click at [95, 73] on input "Client" at bounding box center [129, 79] width 149 height 15
type input "s"
type input "0"
type input "7691992499"
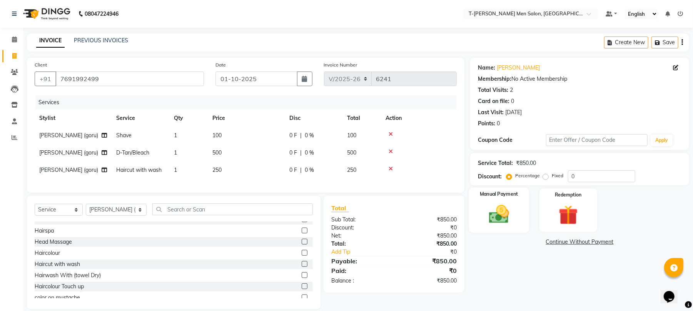
click at [500, 214] on img at bounding box center [499, 214] width 33 height 23
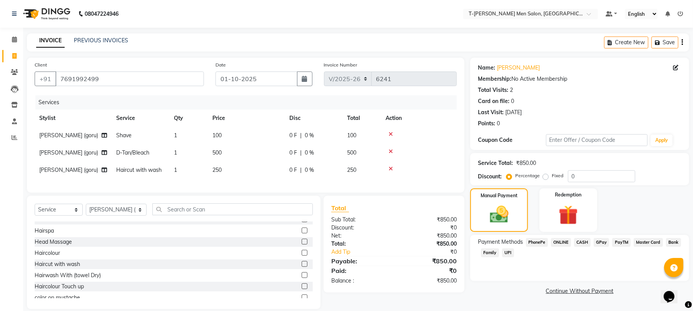
click at [555, 240] on span "ONLINE" at bounding box center [561, 242] width 20 height 9
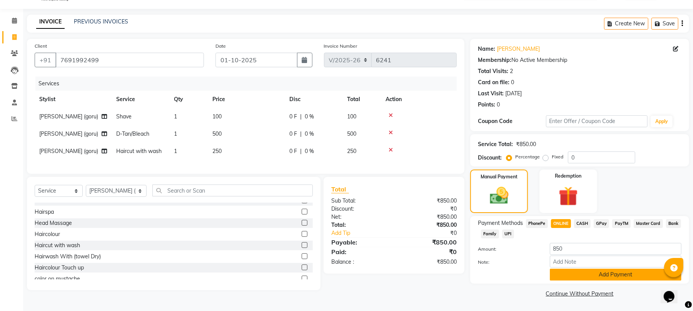
click at [570, 275] on button "Add Payment" at bounding box center [616, 275] width 132 height 12
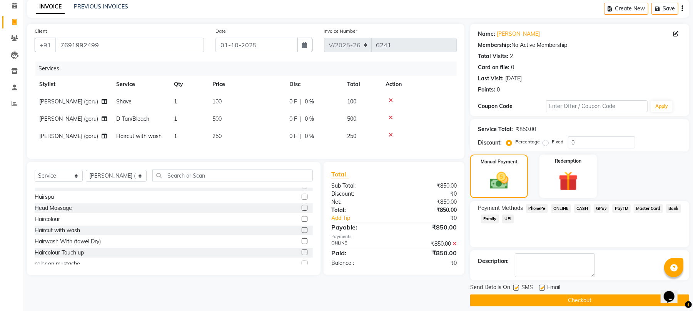
scroll to position [42, 0]
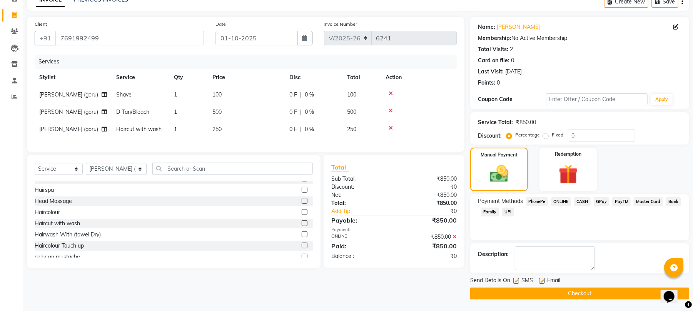
click at [542, 282] on label at bounding box center [542, 281] width 6 height 6
click at [542, 282] on input "checkbox" at bounding box center [541, 281] width 5 height 5
checkbox input "false"
click at [533, 291] on button "Checkout" at bounding box center [579, 294] width 219 height 12
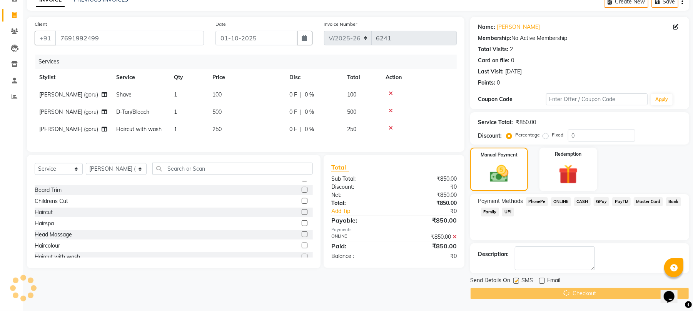
scroll to position [0, 0]
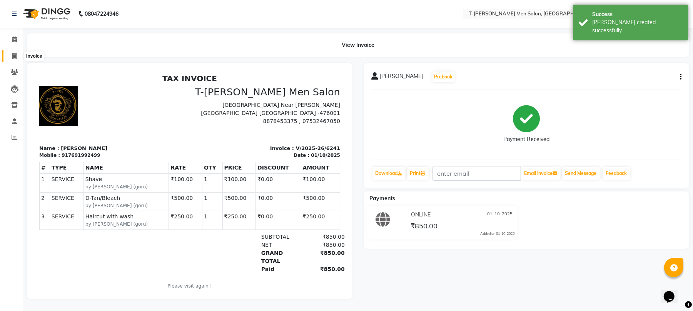
click at [10, 52] on span at bounding box center [14, 56] width 13 height 9
select select "service"
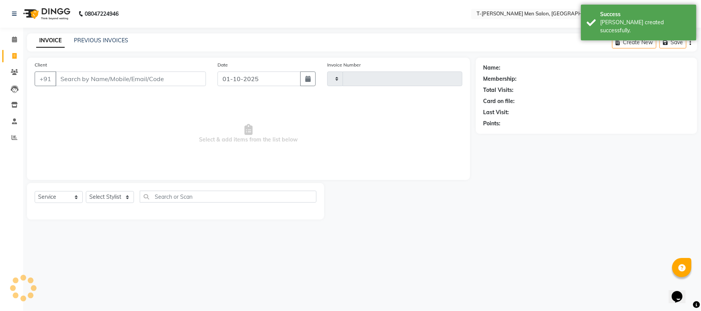
type input "6242"
select select "4816"
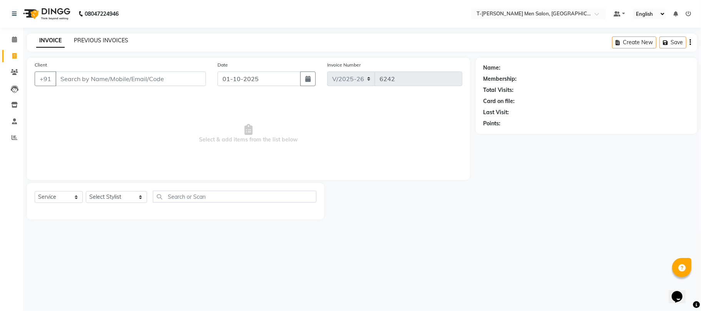
click at [119, 42] on link "PREVIOUS INVOICES" at bounding box center [101, 40] width 54 height 7
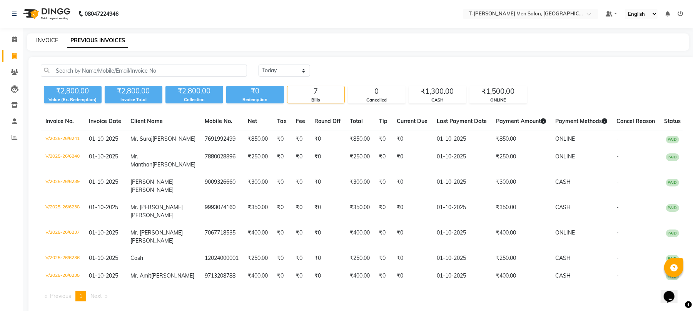
click at [51, 40] on link "INVOICE" at bounding box center [47, 40] width 22 height 7
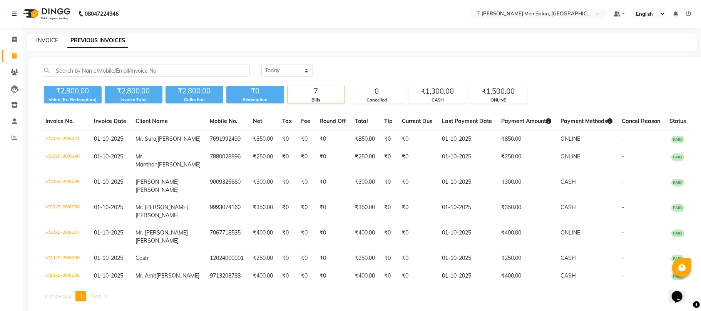
select select "service"
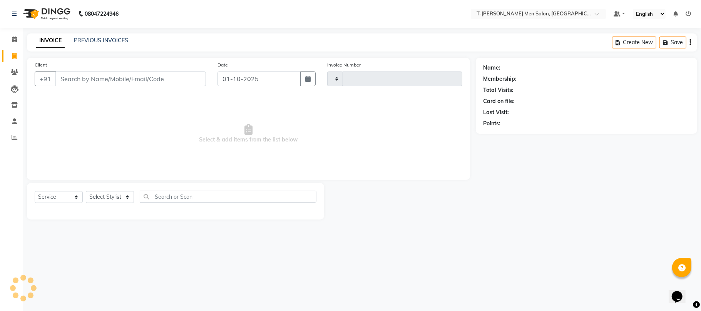
type input "6242"
select select "4816"
